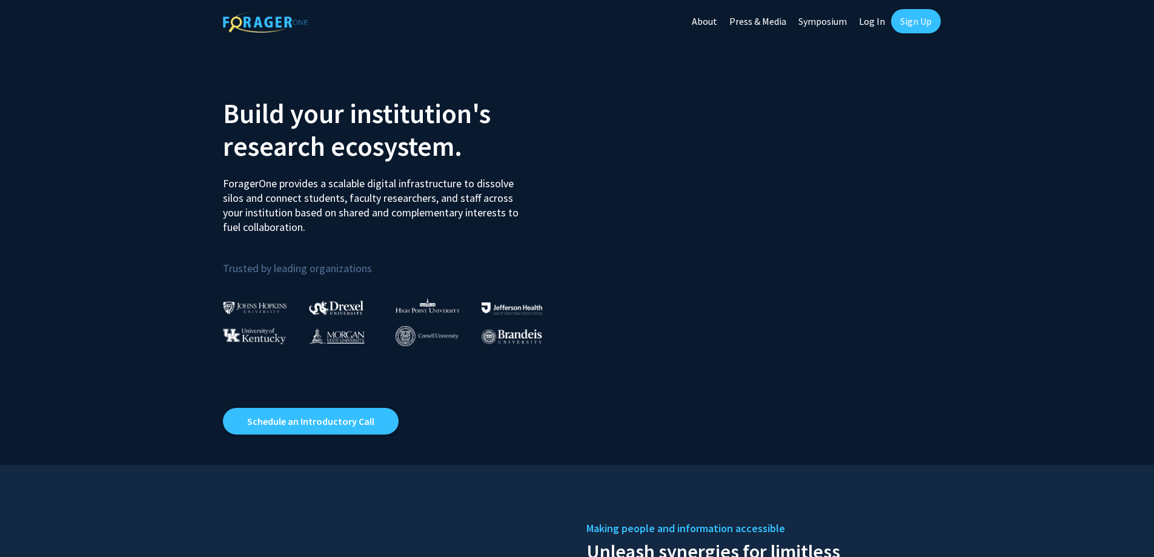
click at [873, 19] on link "Log In" at bounding box center [872, 21] width 38 height 42
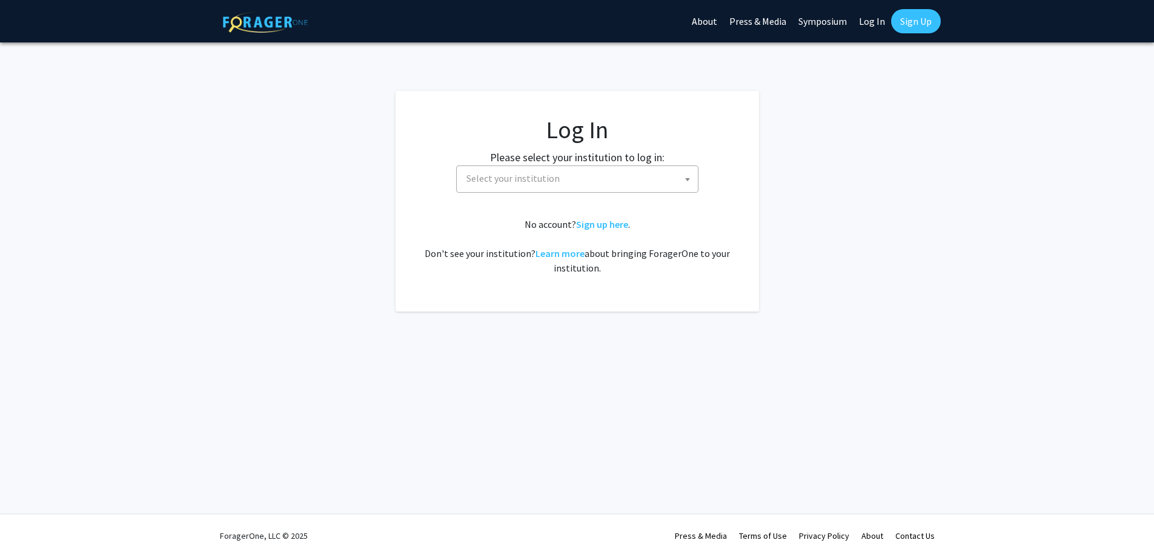
click at [561, 182] on span "Select your institution" at bounding box center [580, 178] width 236 height 25
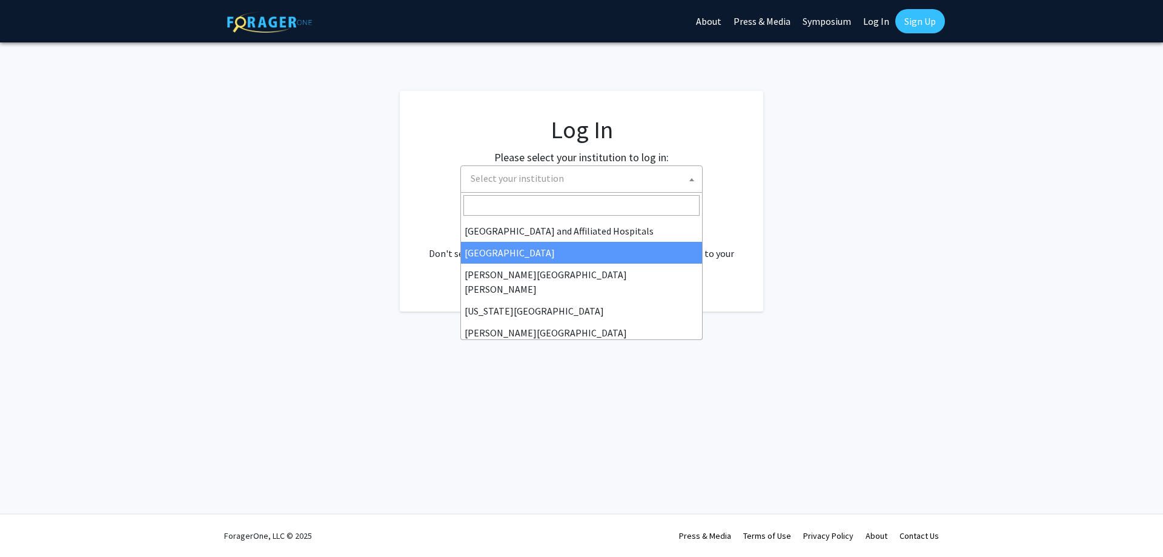
scroll to position [200, 0]
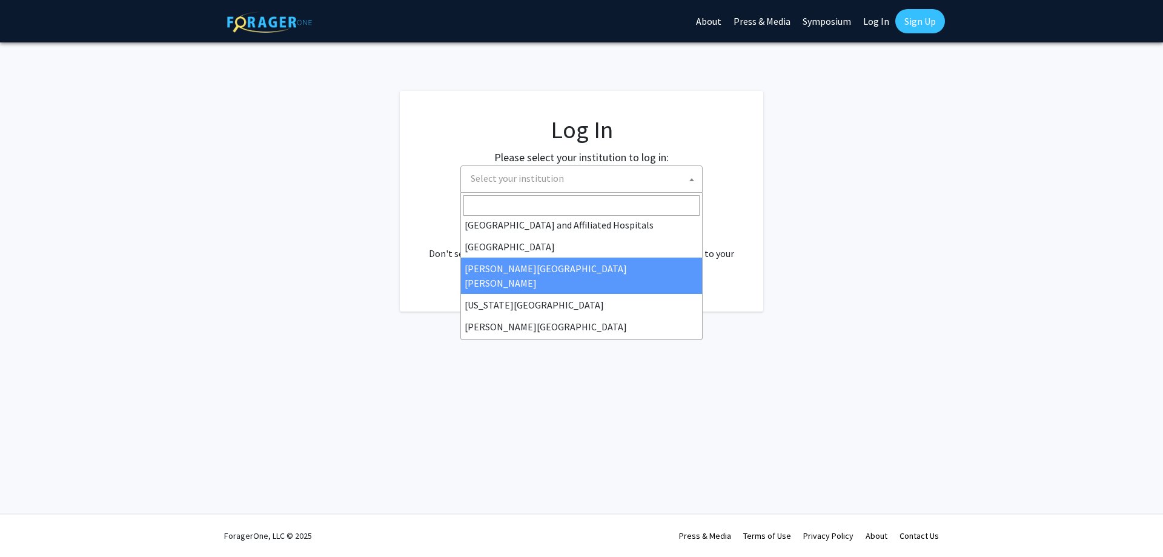
select select "1"
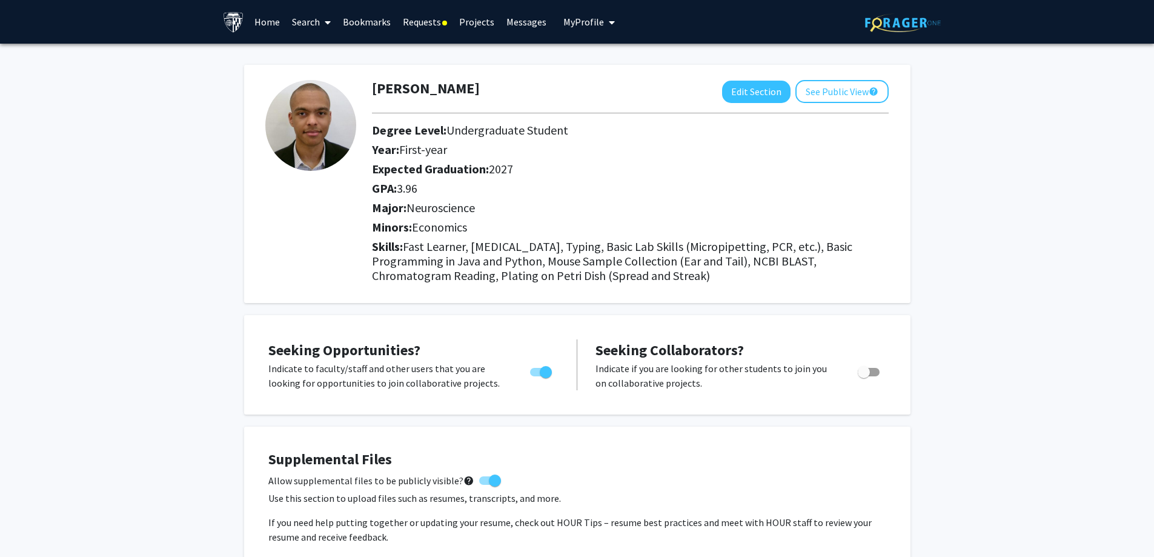
click at [273, 25] on link "Home" at bounding box center [267, 22] width 38 height 42
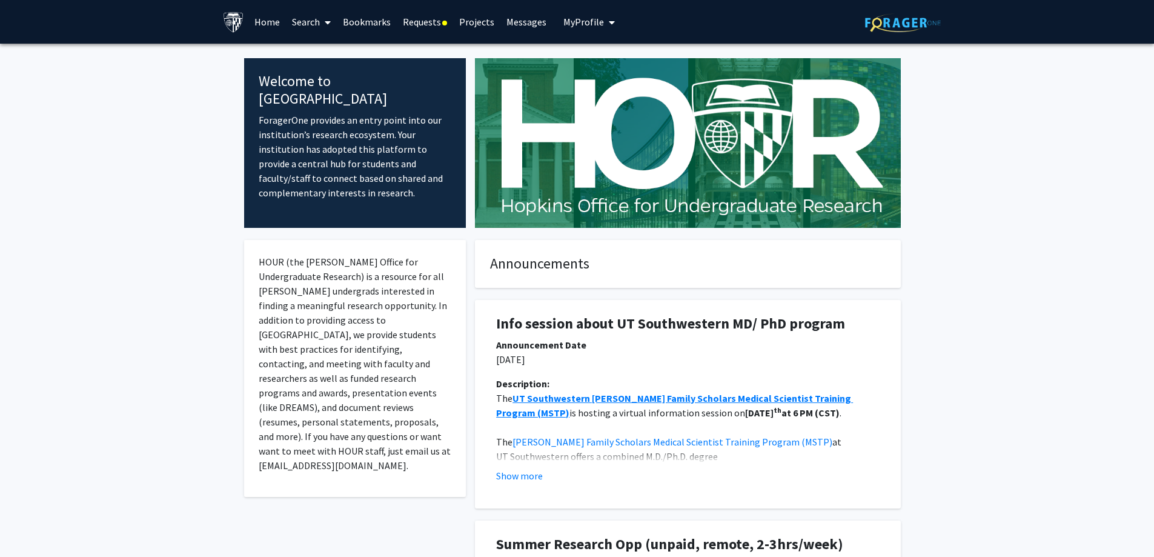
click at [316, 24] on link "Search" at bounding box center [311, 22] width 51 height 42
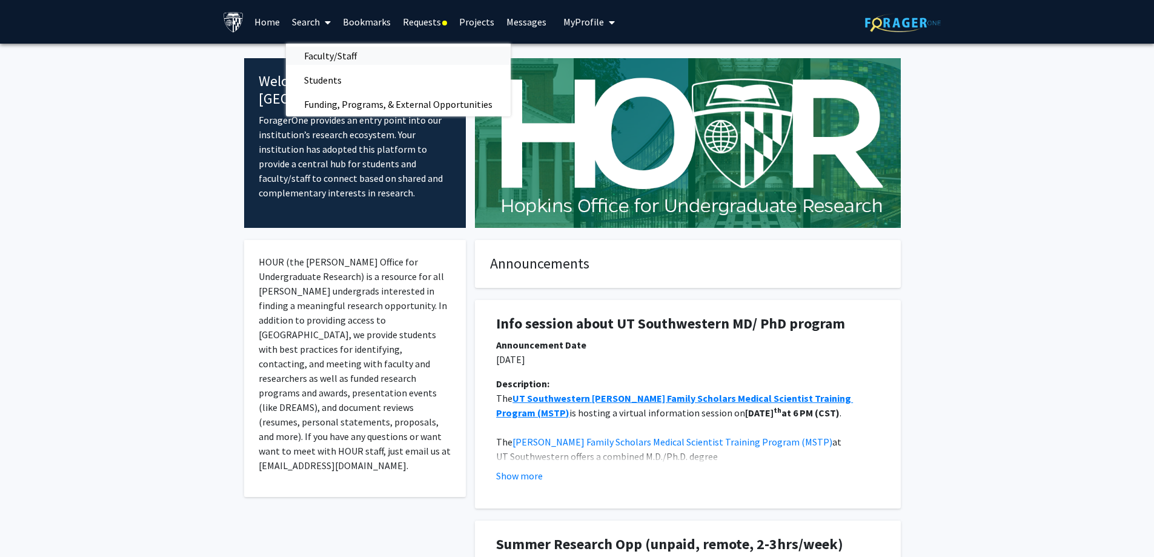
click at [317, 45] on span "Faculty/Staff" at bounding box center [330, 56] width 89 height 24
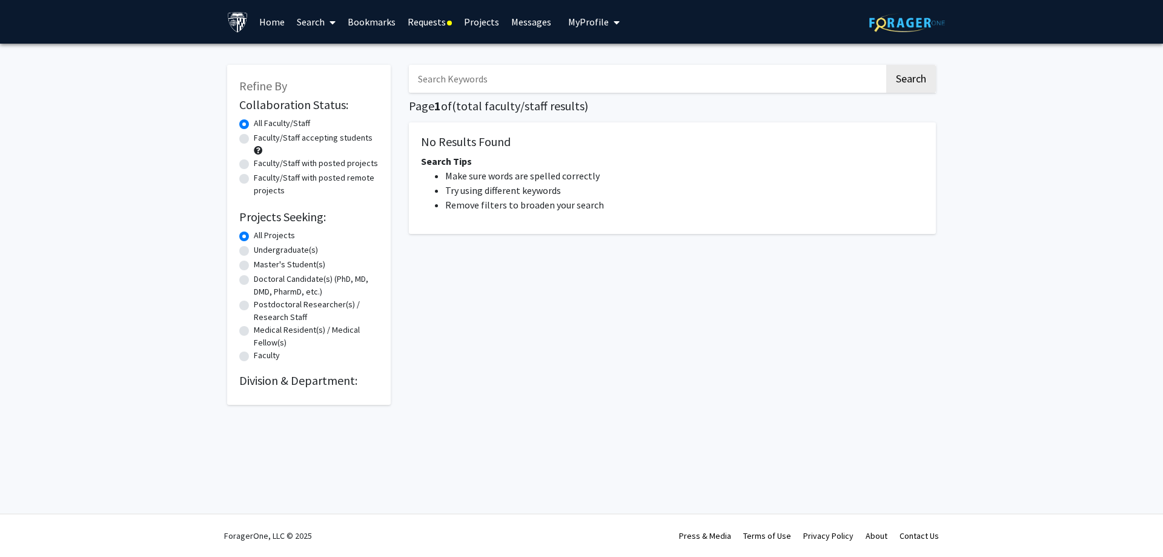
click at [463, 86] on input "Search Keywords" at bounding box center [646, 79] width 475 height 28
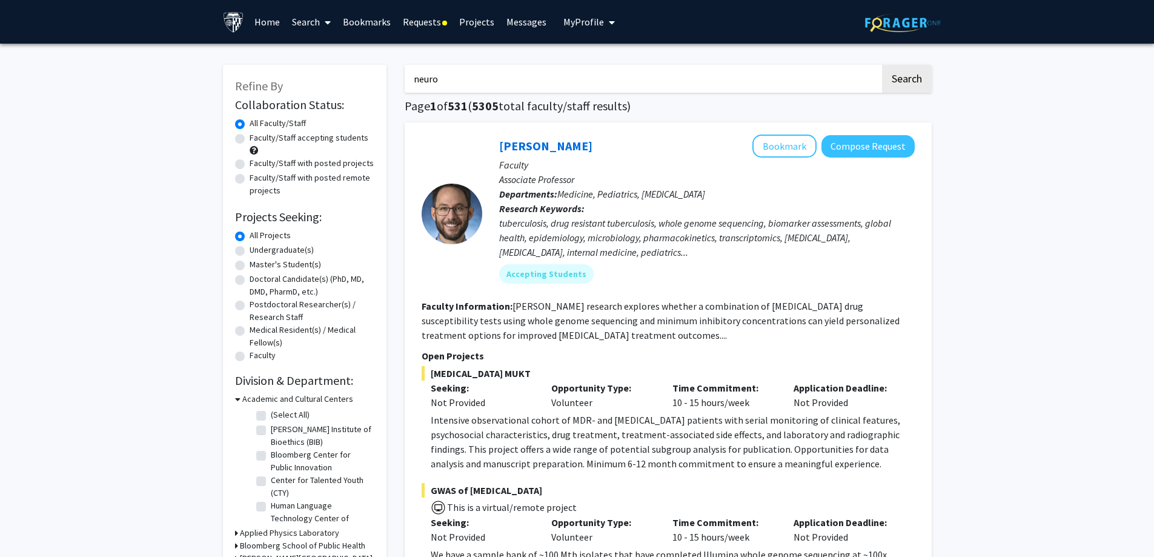
type input "neuro"
click at [882, 65] on button "Search" at bounding box center [907, 79] width 50 height 28
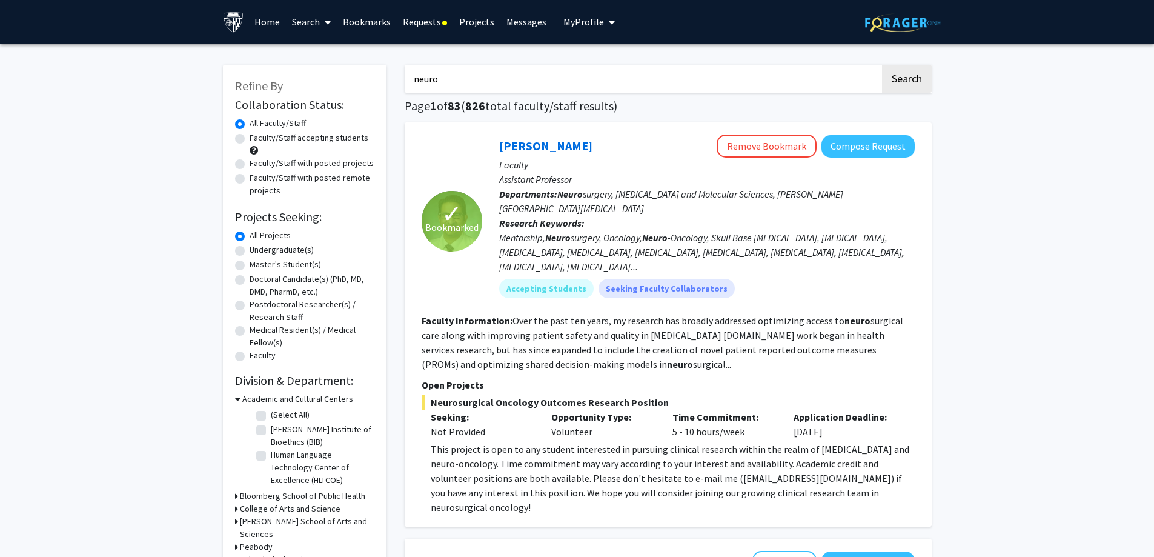
click at [273, 136] on label "Faculty/Staff accepting students" at bounding box center [309, 137] width 119 height 13
click at [257, 136] on input "Faculty/Staff accepting students" at bounding box center [254, 135] width 8 height 8
radio input "true"
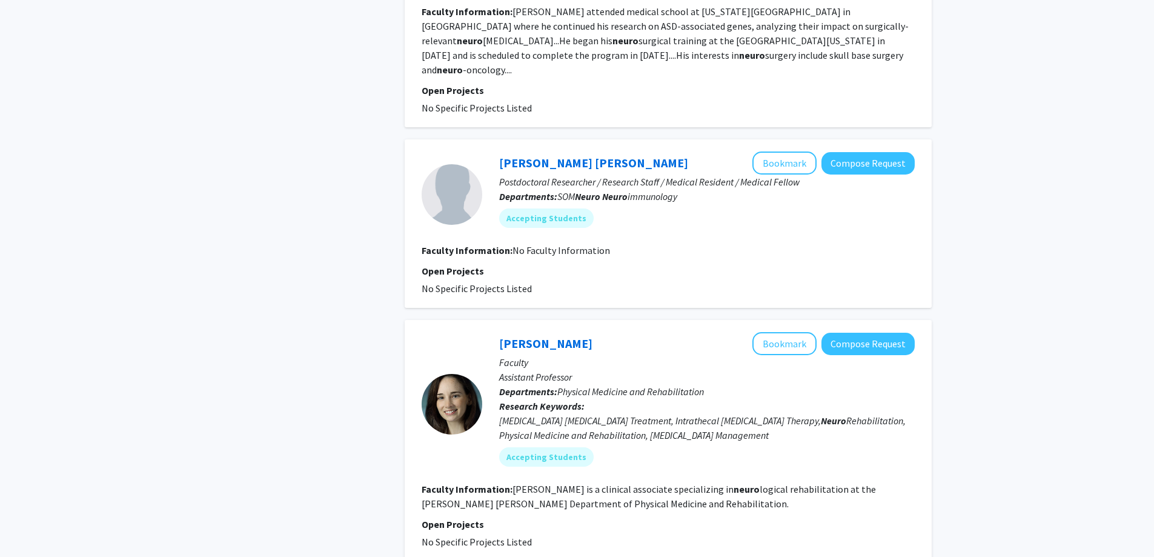
scroll to position [2256, 0]
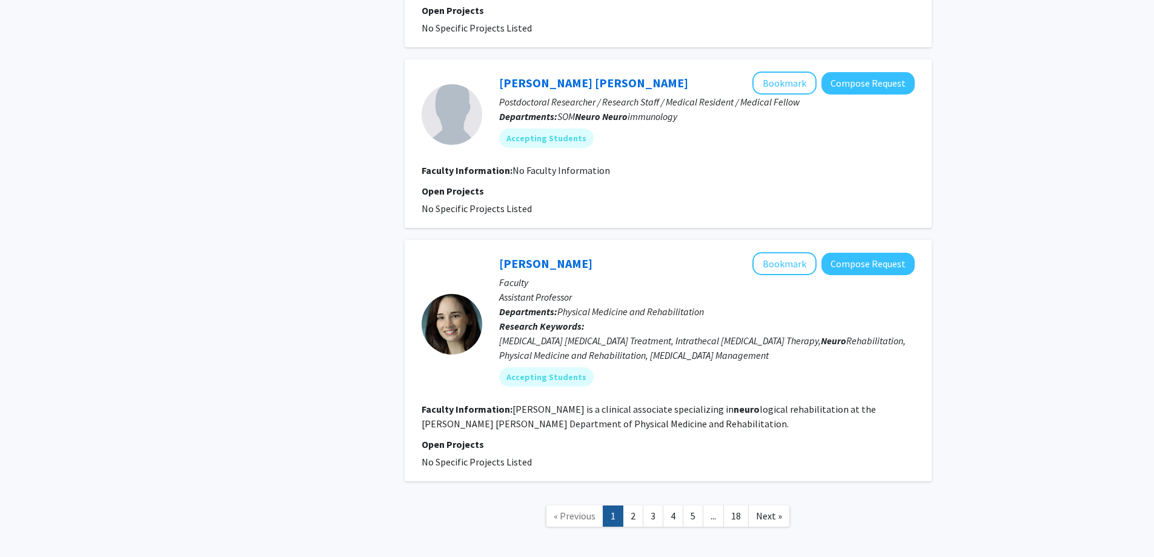
click at [570, 252] on div "Tracy Friedlander Bookmark Compose Request" at bounding box center [706, 263] width 415 height 23
click at [571, 256] on link "Tracy Friedlander" at bounding box center [545, 263] width 93 height 15
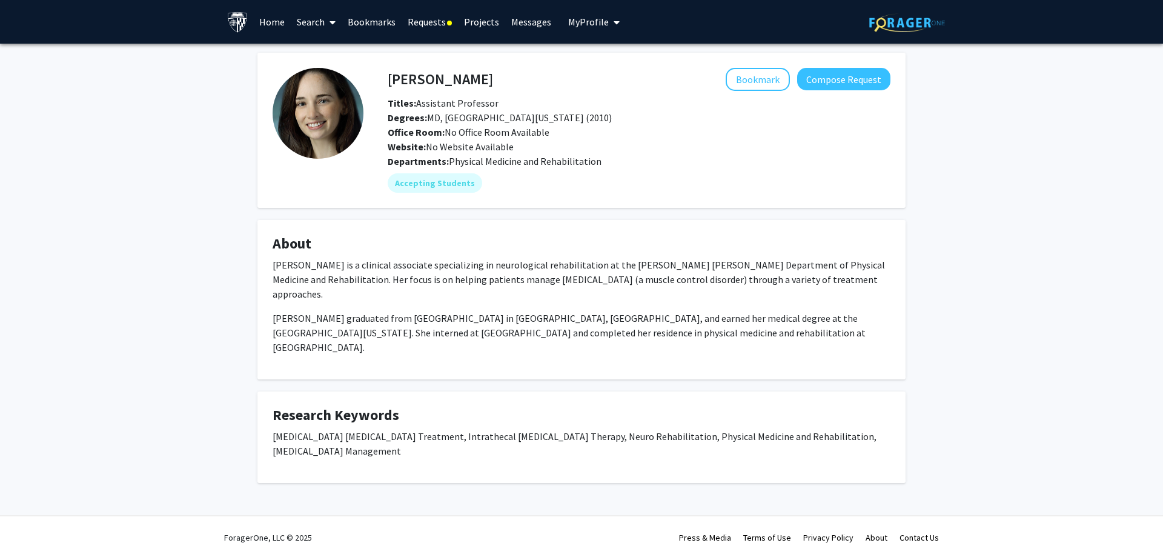
click at [420, 88] on h4 "Tracy Friedlander" at bounding box center [440, 79] width 105 height 22
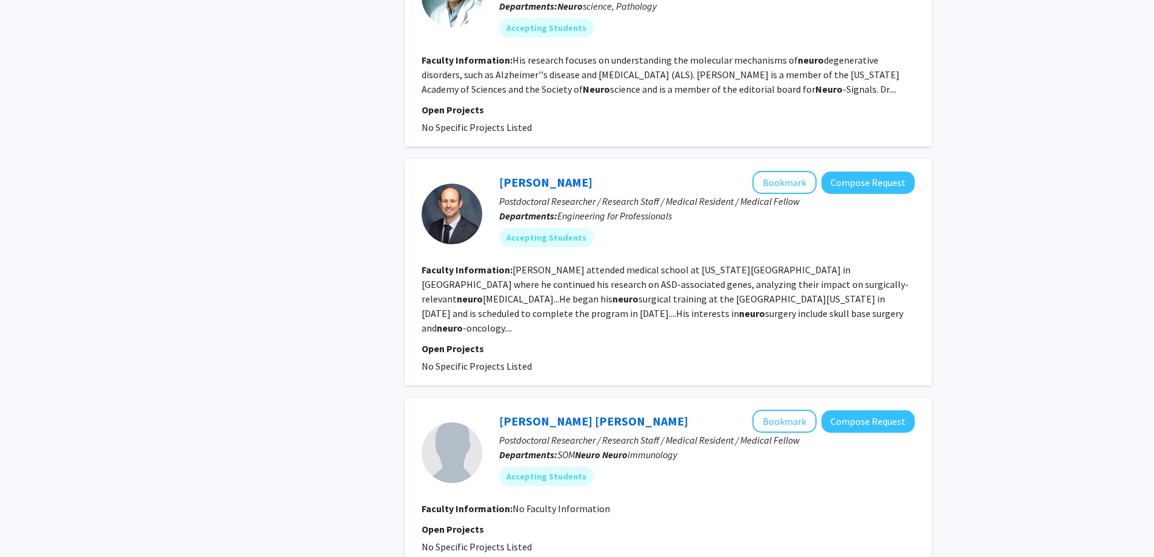
scroll to position [1916, 0]
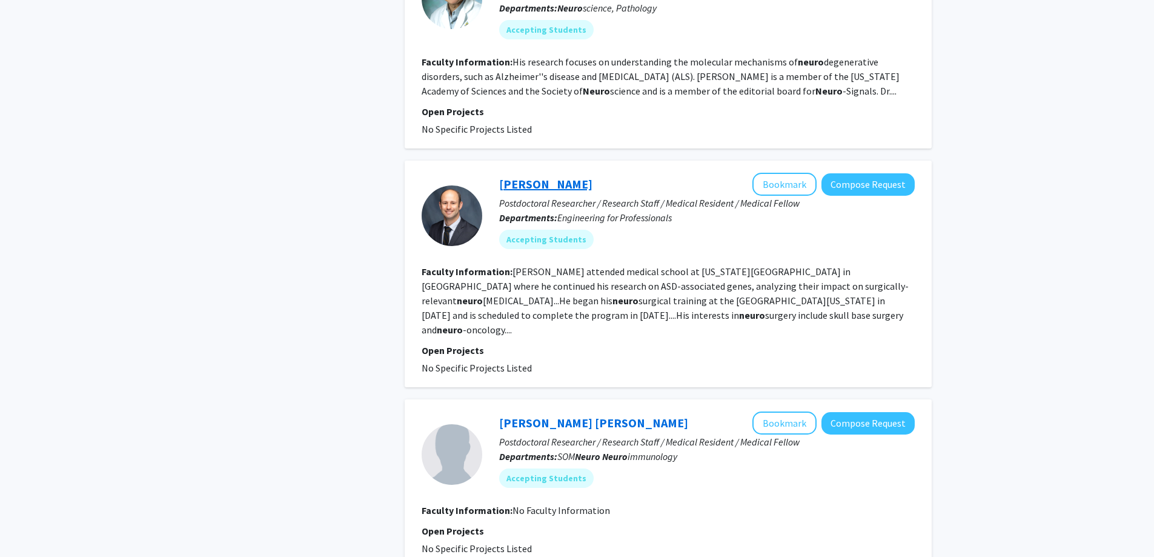
click at [527, 176] on link "Ken Porche" at bounding box center [545, 183] width 93 height 15
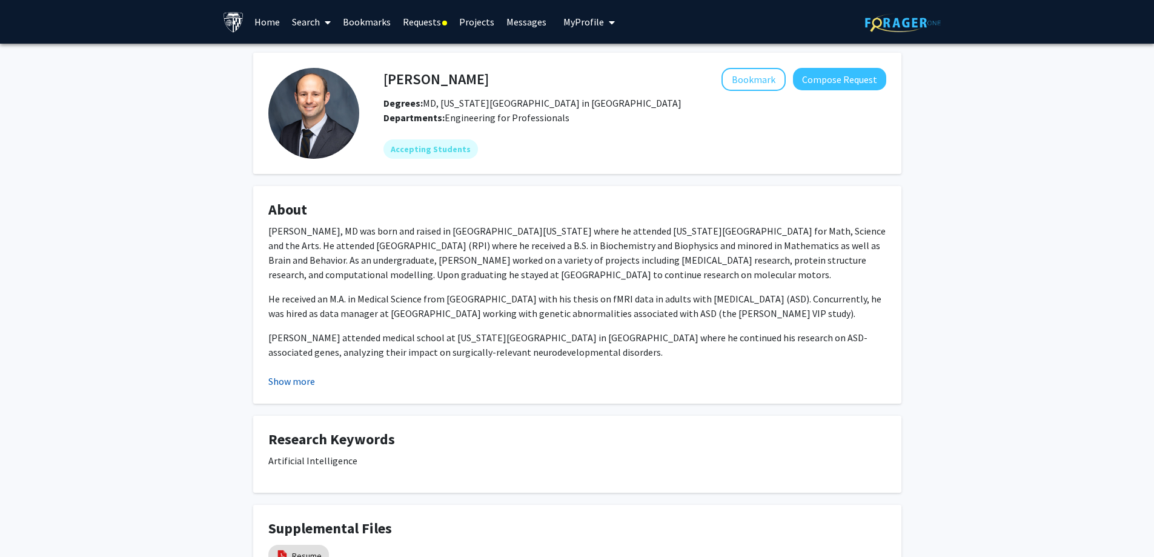
click at [290, 385] on button "Show more" at bounding box center [291, 381] width 47 height 15
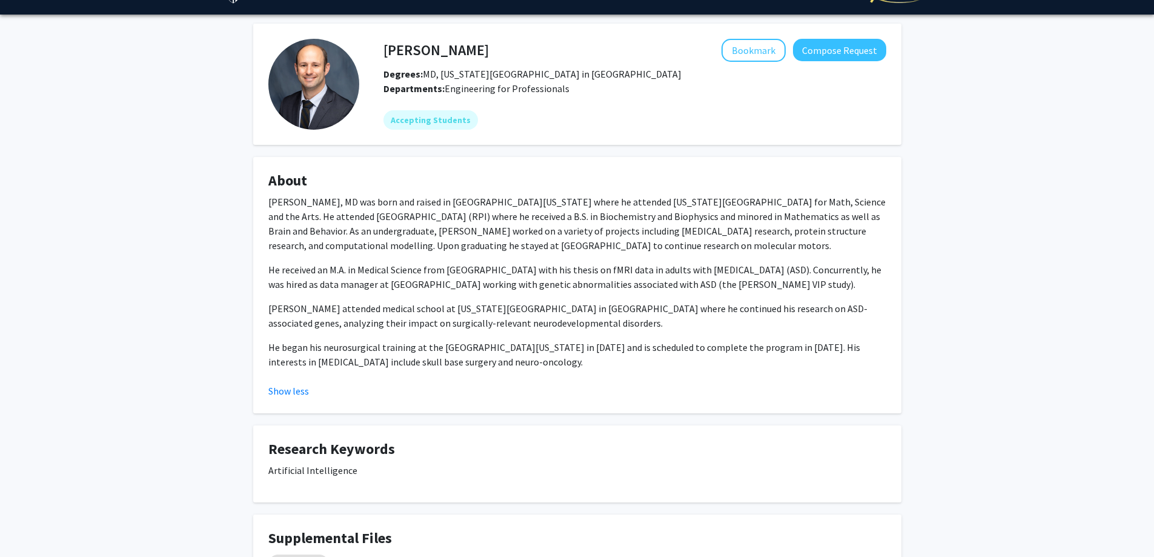
scroll to position [16, 0]
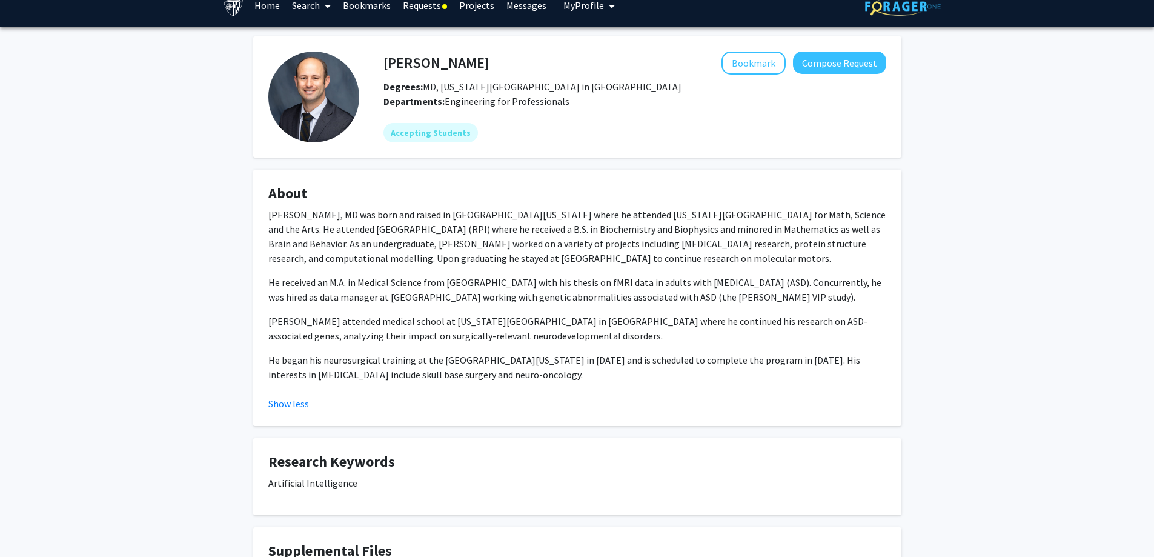
click at [408, 62] on h4 "Ken Porche" at bounding box center [435, 62] width 105 height 22
click at [955, 479] on div "Ken Porche Bookmark Compose Request Degrees: MD, Louisiana State University Sch…" at bounding box center [577, 341] width 1154 height 629
click at [419, 72] on h4 "Ken Porche" at bounding box center [435, 62] width 105 height 22
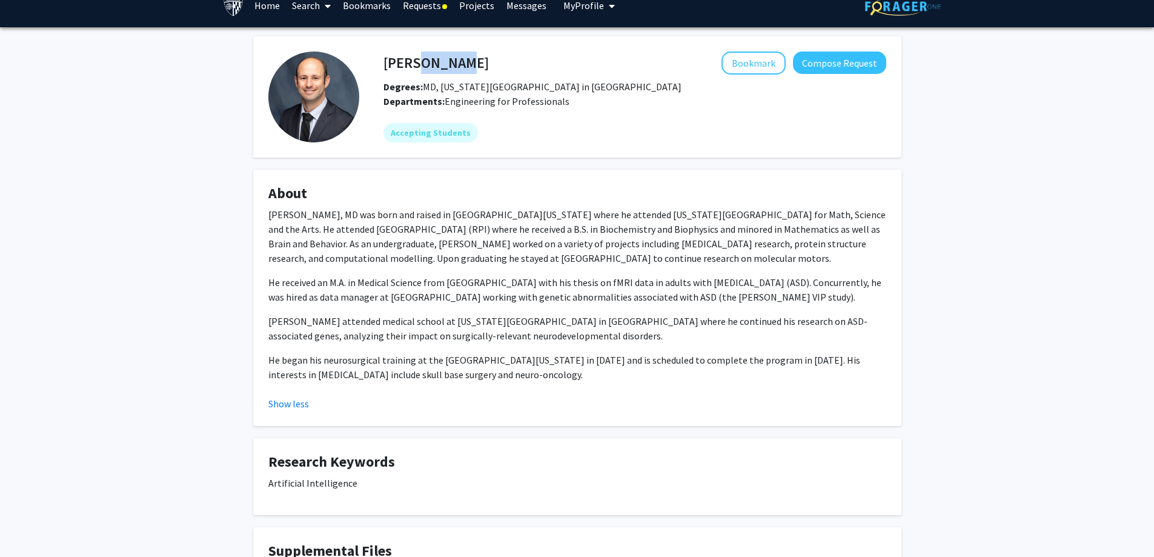
click at [419, 71] on h4 "Ken Porche" at bounding box center [435, 62] width 105 height 22
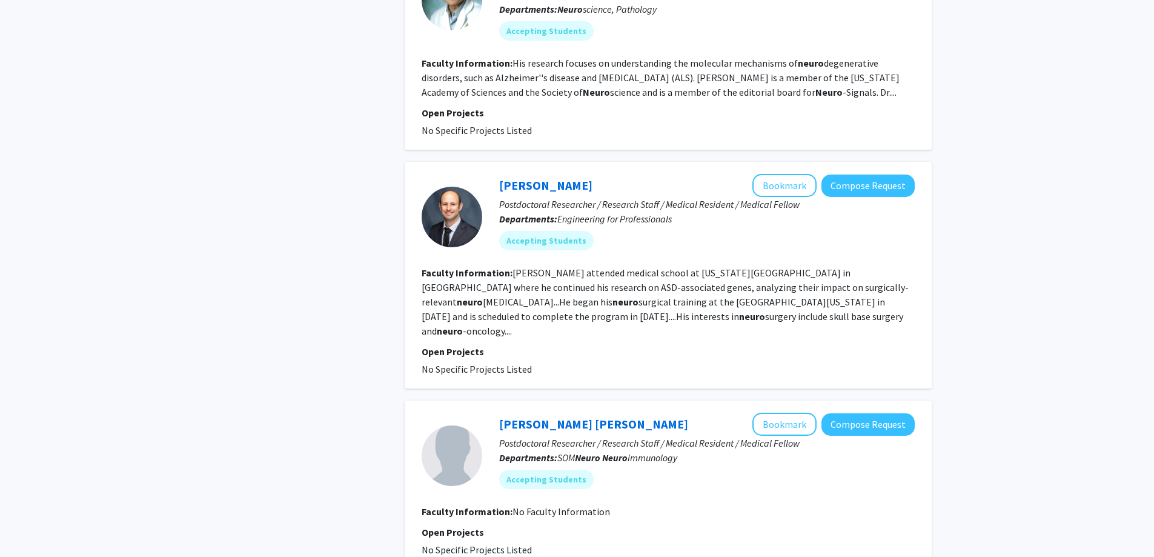
scroll to position [2256, 0]
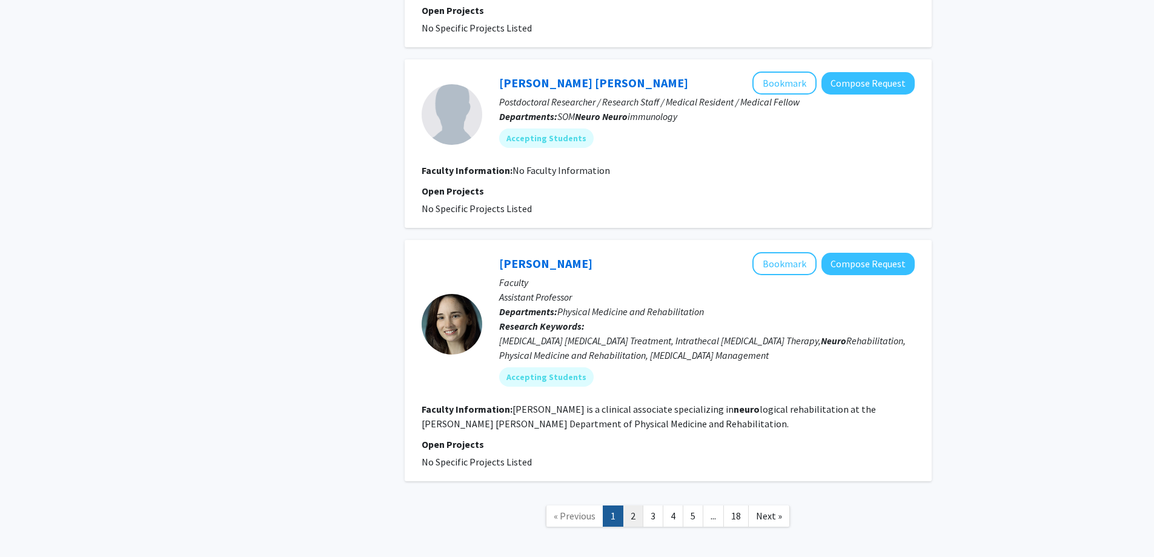
click at [637, 505] on link "2" at bounding box center [633, 515] width 21 height 21
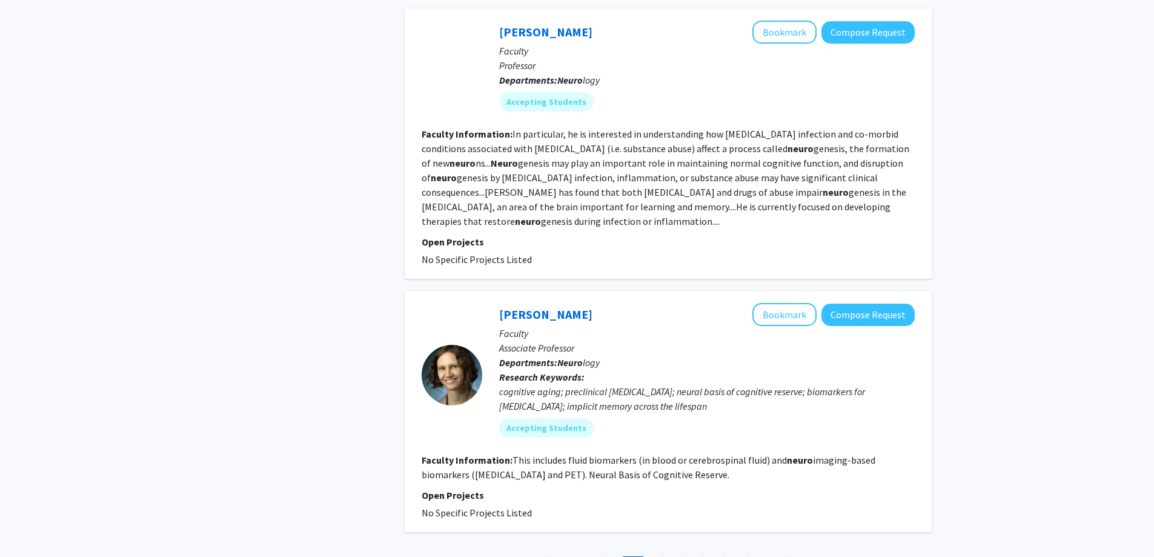
scroll to position [2146, 0]
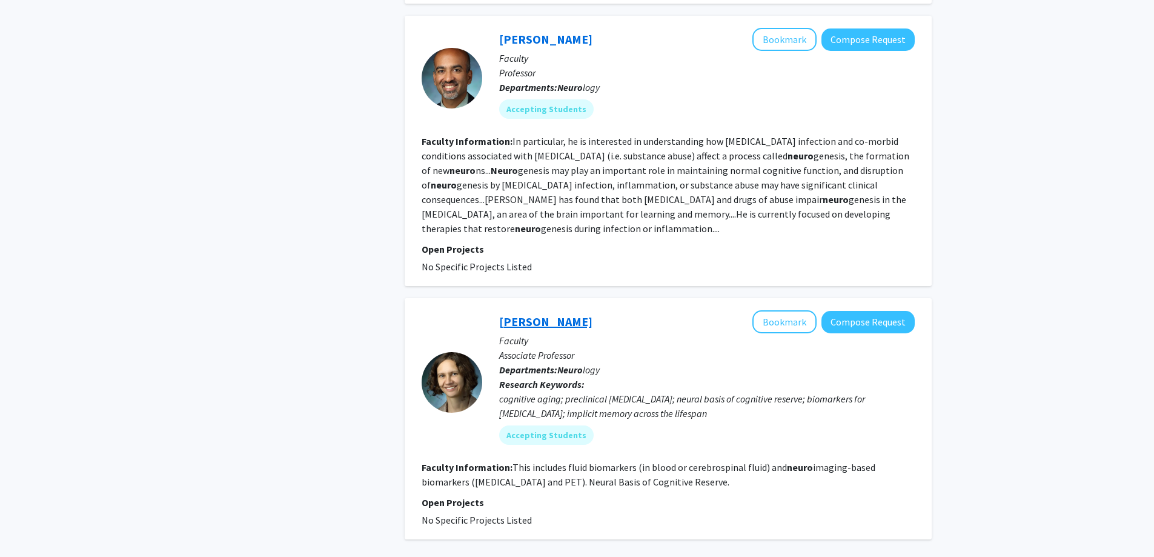
click at [537, 314] on link "Anja Soldan" at bounding box center [545, 321] width 93 height 15
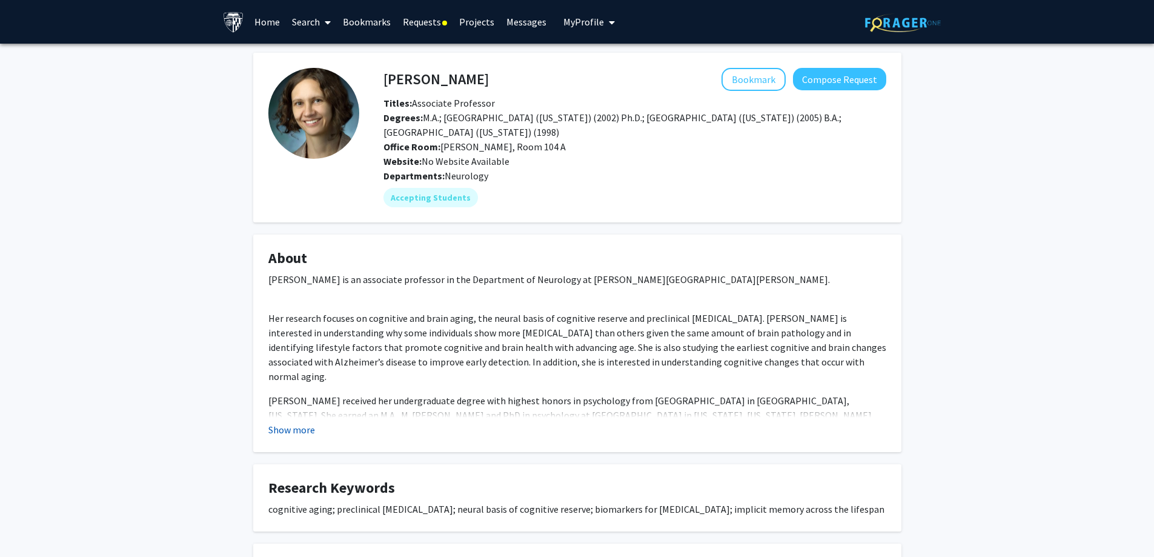
click at [307, 436] on button "Show more" at bounding box center [291, 429] width 47 height 15
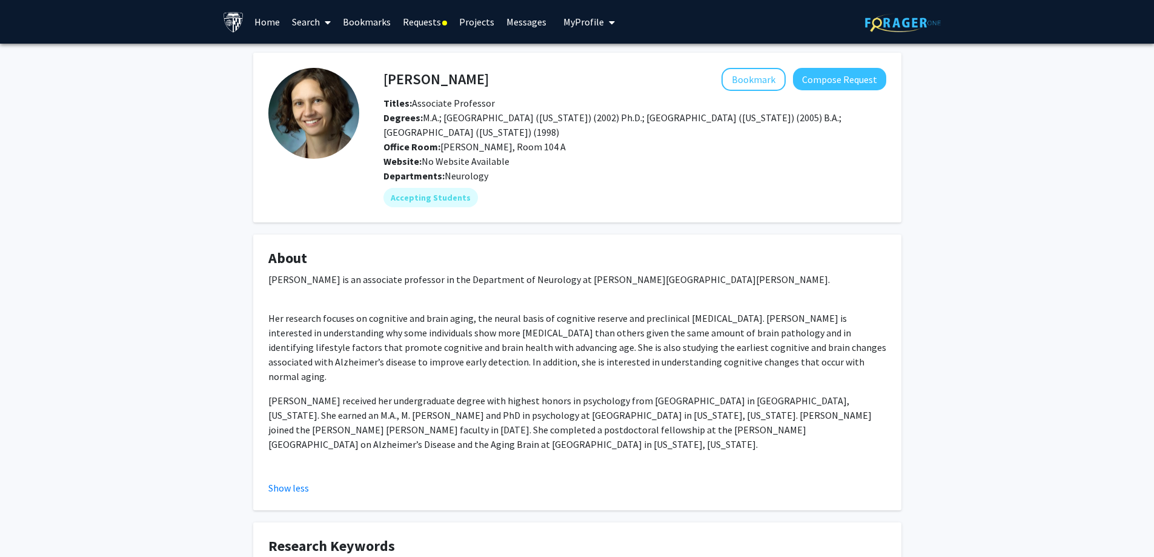
click at [451, 85] on h4 "Anja Soldan" at bounding box center [435, 79] width 105 height 22
copy h4 "Anja Soldan"
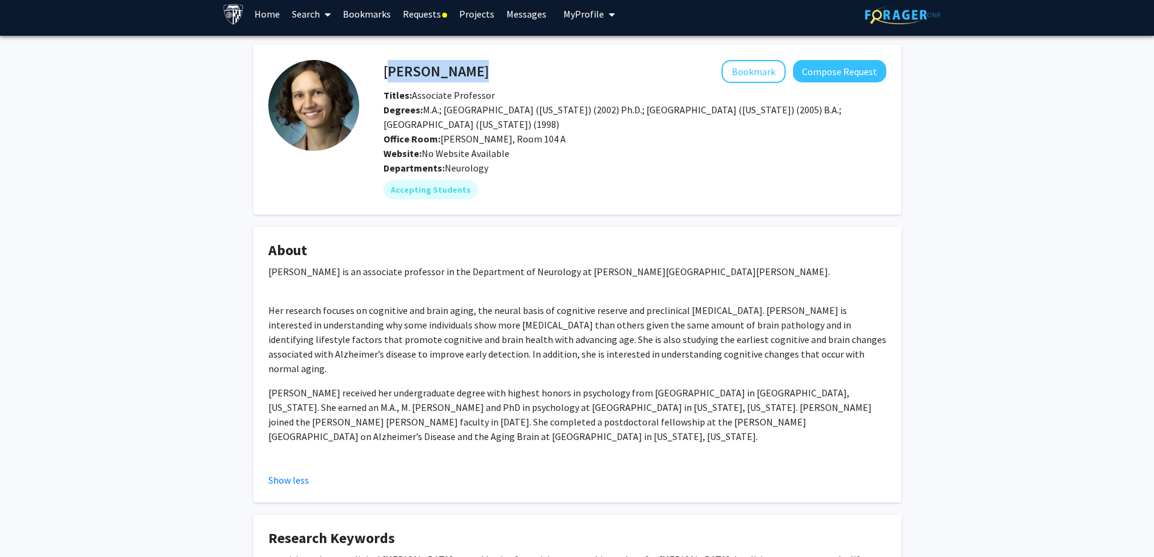
scroll to position [10, 0]
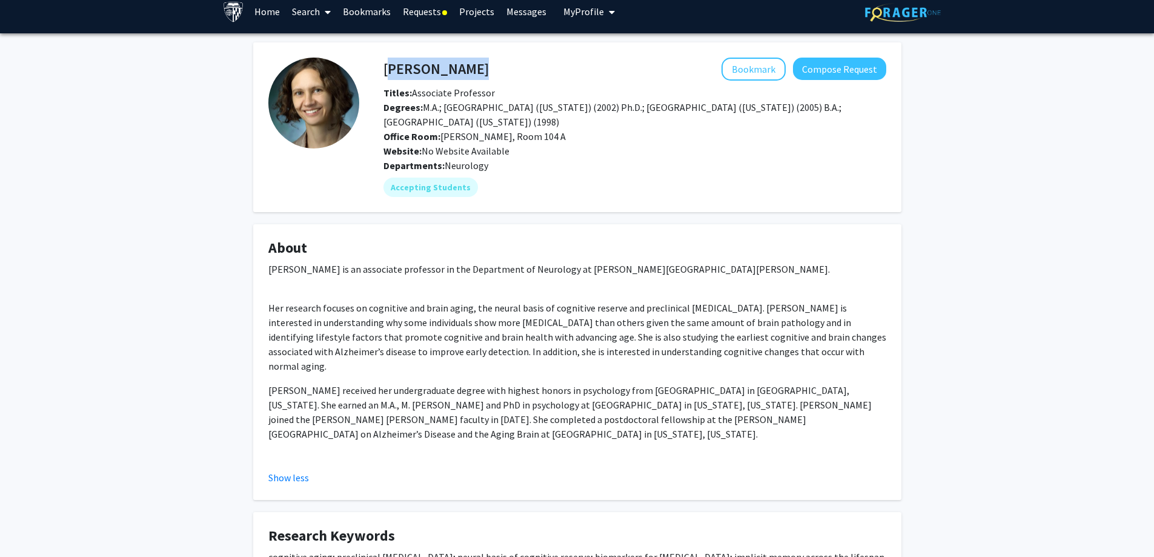
click at [431, 62] on h4 "Anja Soldan" at bounding box center [435, 69] width 105 height 22
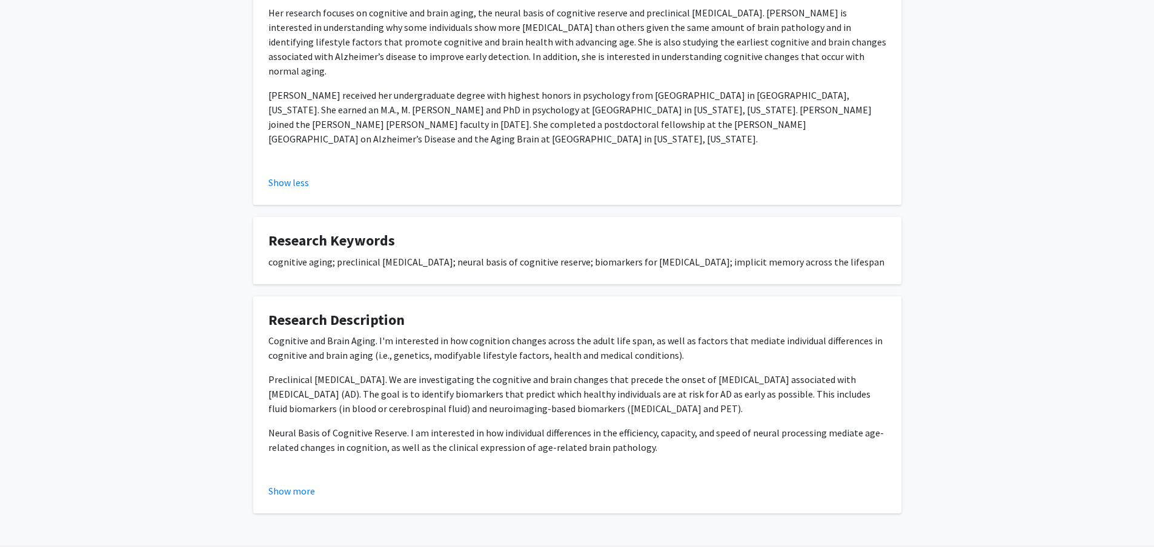
scroll to position [308, 0]
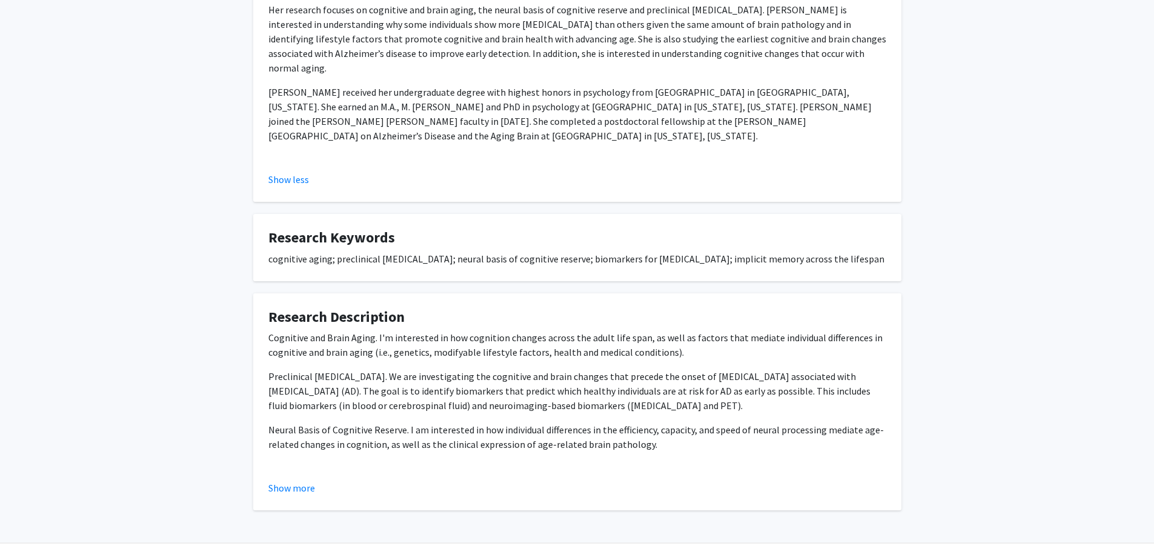
click at [396, 251] on div "cognitive aging; preclinical Alzheimer's disease; neural basis of cognitive res…" at bounding box center [577, 258] width 618 height 15
drag, startPoint x: 396, startPoint y: 231, endPoint x: 437, endPoint y: 230, distance: 41.2
click at [437, 251] on div "cognitive aging; preclinical Alzheimer's disease; neural basis of cognitive res…" at bounding box center [577, 258] width 618 height 15
copy div "Alzheimer's disease"
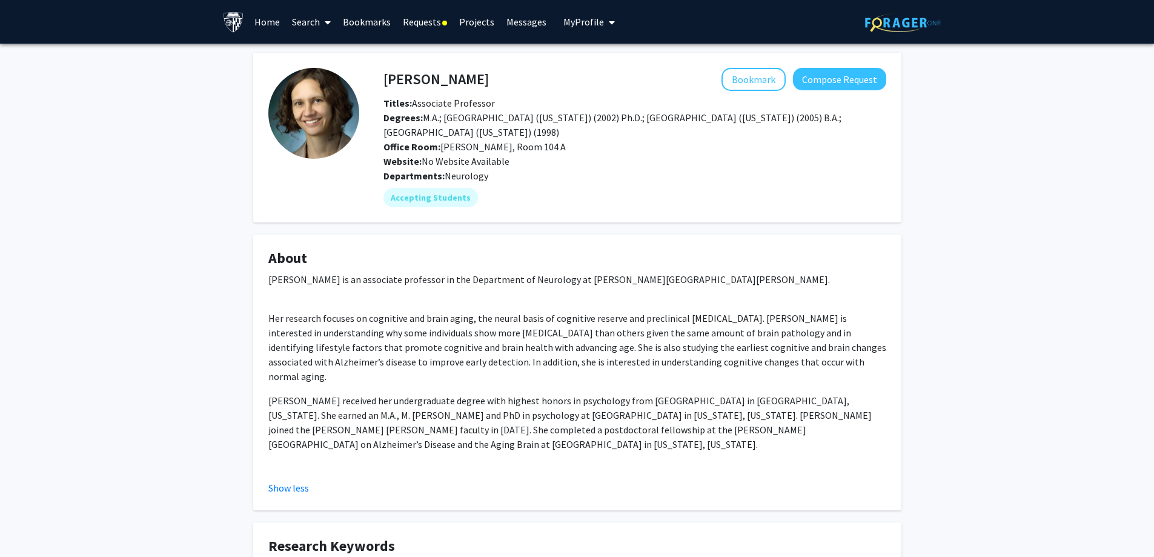
scroll to position [293, 0]
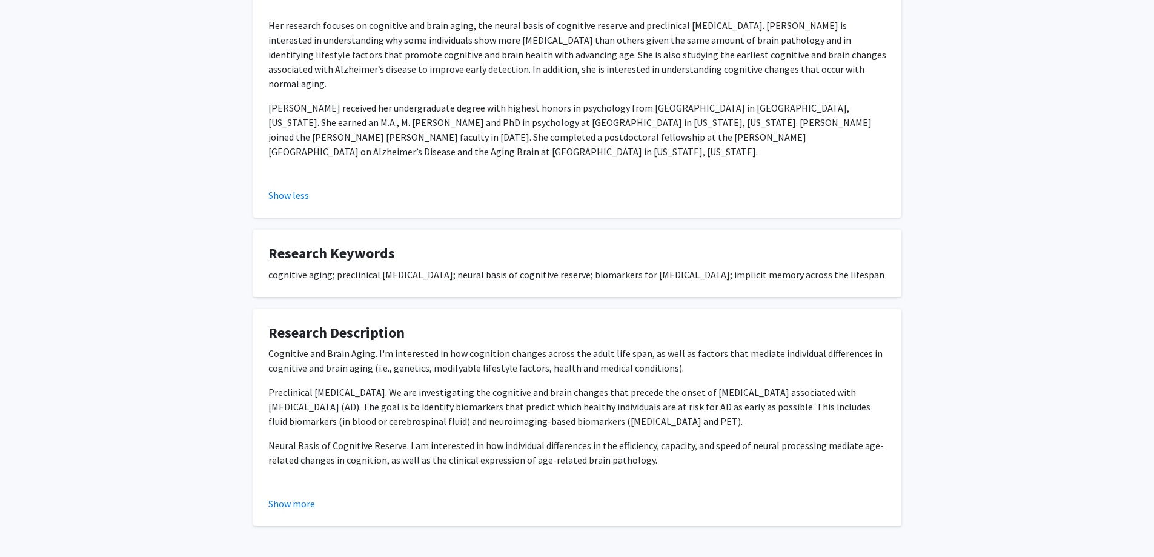
click at [630, 385] on p "Preclinical Alzheimer's Disease. We are investigating the cognitive and brain c…" at bounding box center [577, 407] width 618 height 44
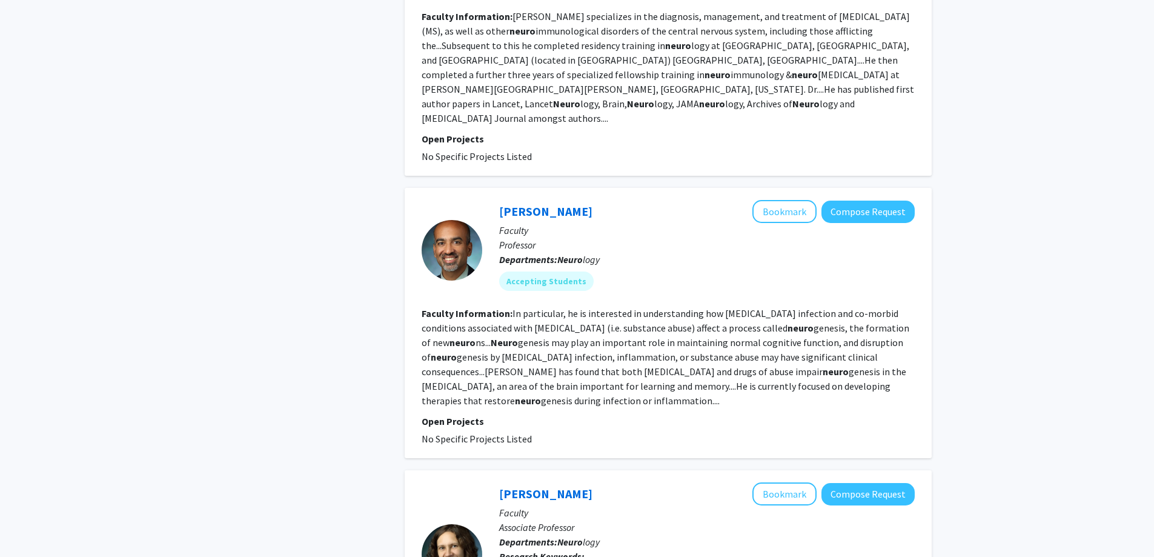
scroll to position [1974, 0]
click at [577, 204] on link "Arun Venkatesan" at bounding box center [545, 211] width 93 height 15
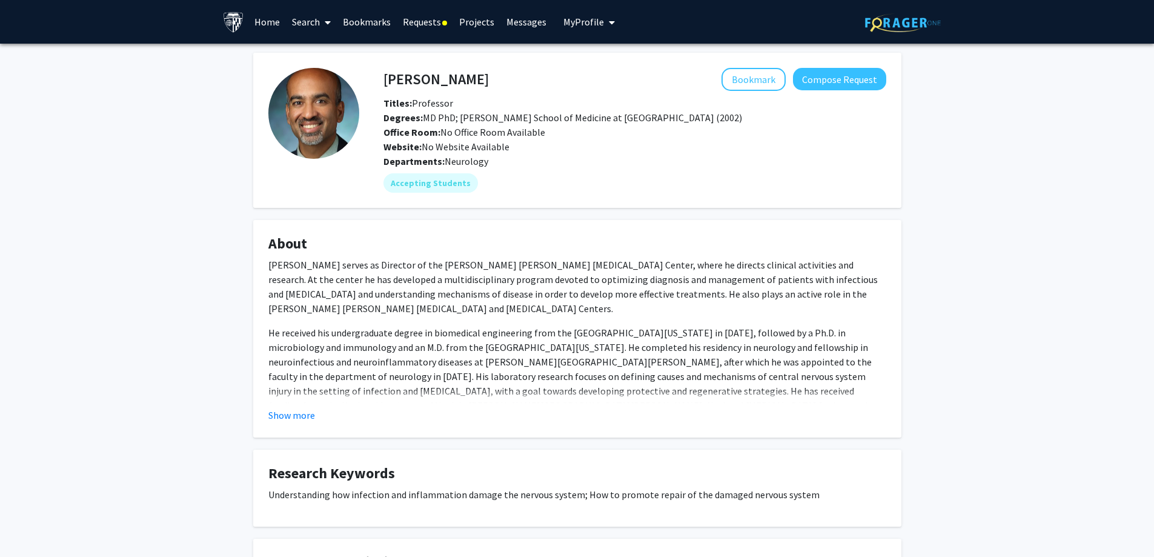
click at [422, 75] on h4 "Arun Venkatesan" at bounding box center [435, 79] width 105 height 22
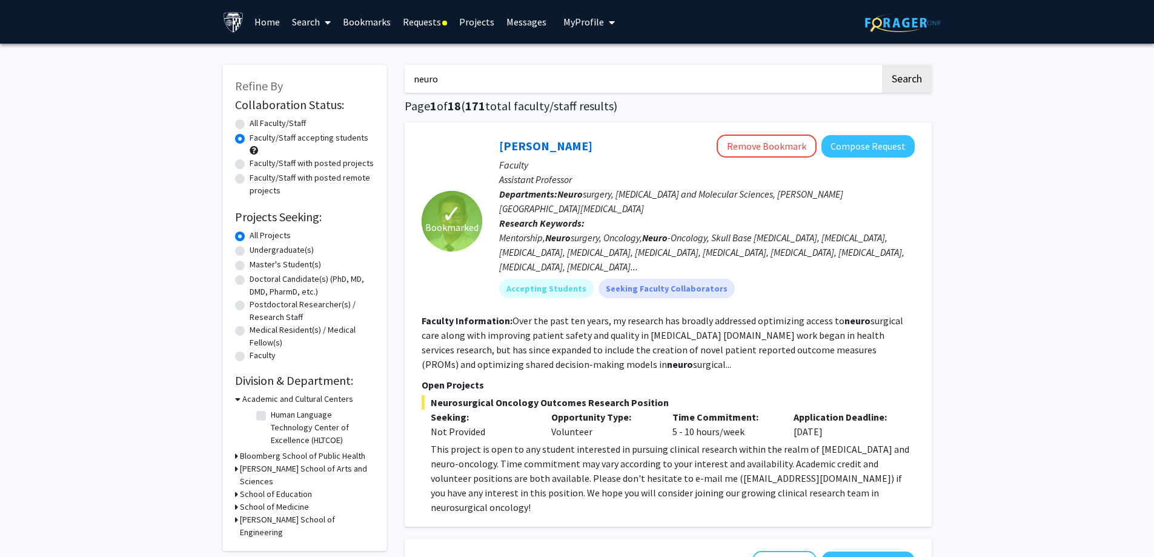
click at [451, 85] on input "neuro" at bounding box center [642, 79] width 475 height 28
type input "arun"
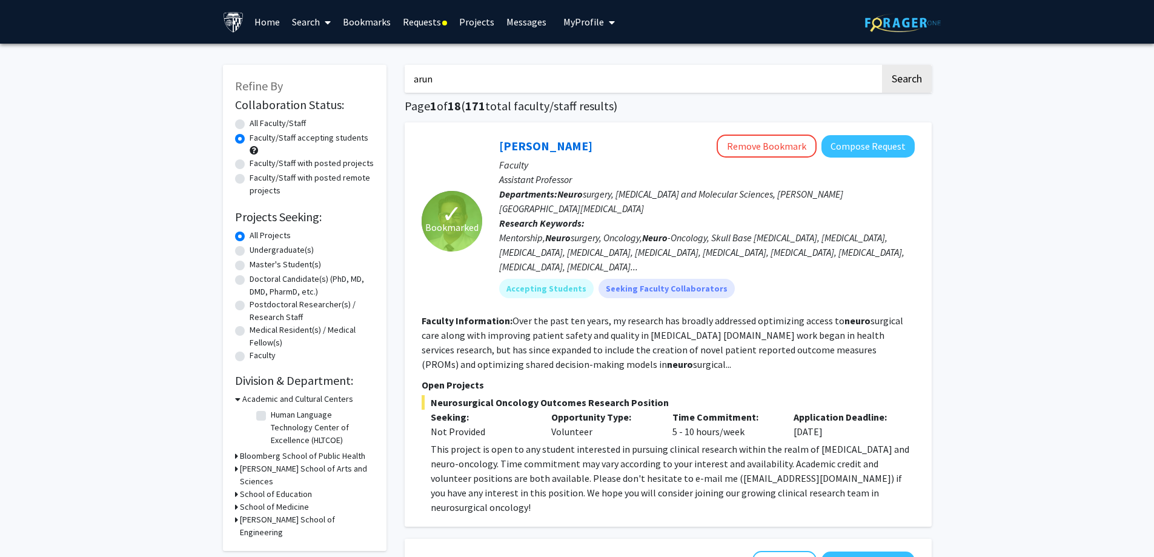
click at [882, 65] on button "Search" at bounding box center [907, 79] width 50 height 28
radio input "true"
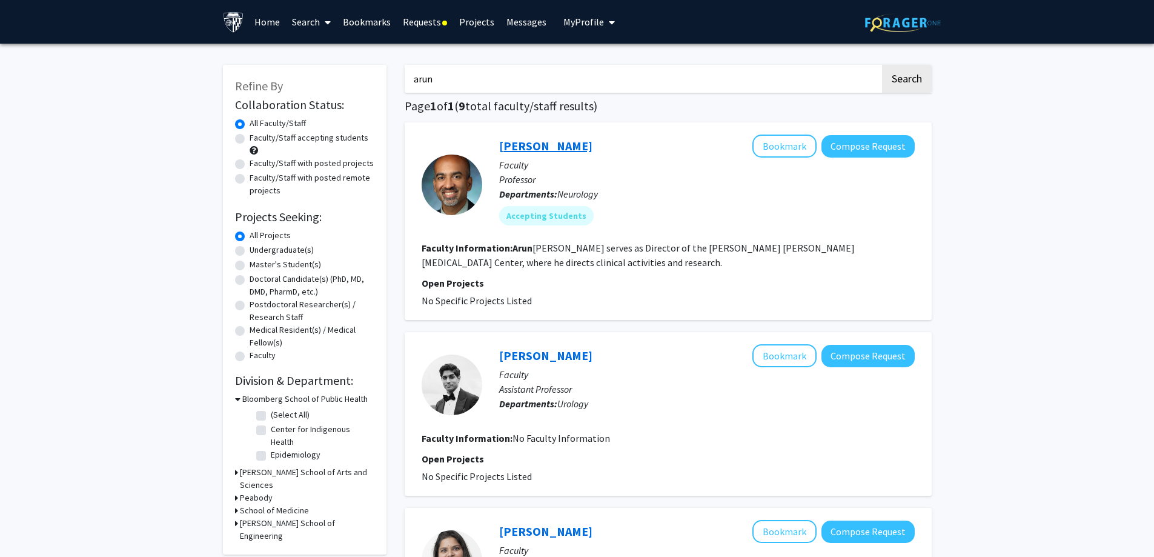
click at [538, 151] on link "Arun Venkatesan" at bounding box center [545, 145] width 93 height 15
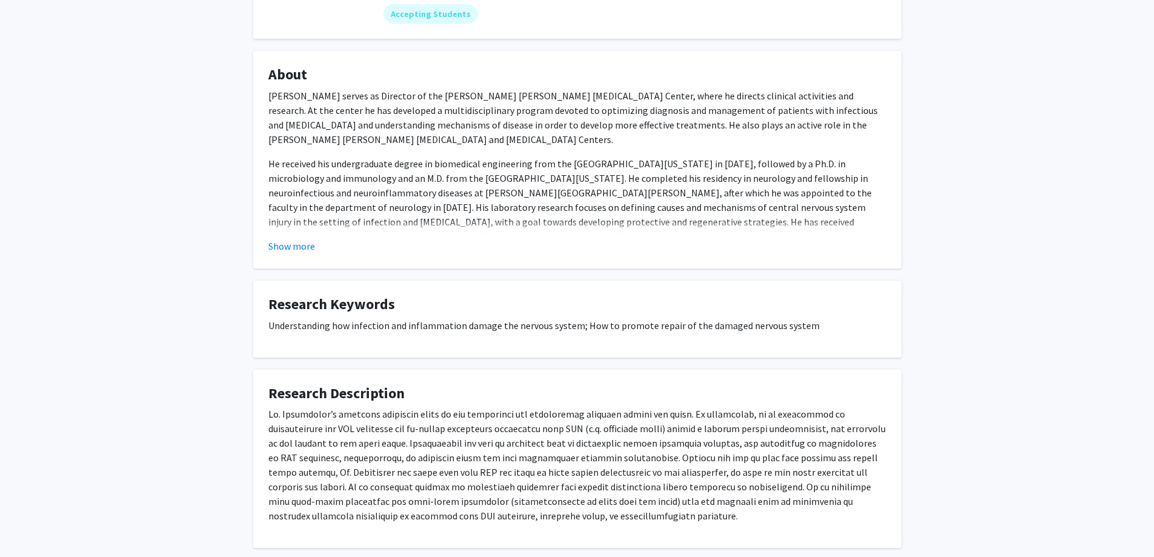
scroll to position [236, 0]
